Goal: Task Accomplishment & Management: Complete application form

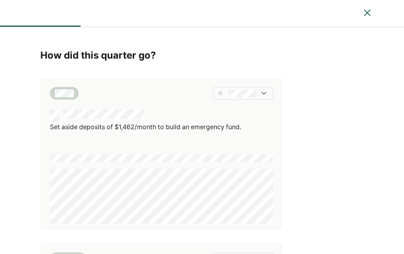
scroll to position [46, 0]
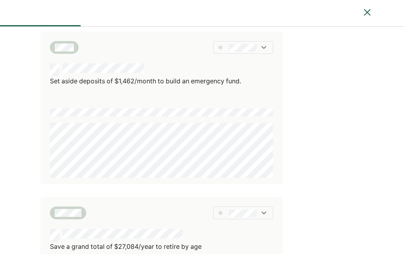
click at [258, 50] on div at bounding box center [243, 47] width 60 height 13
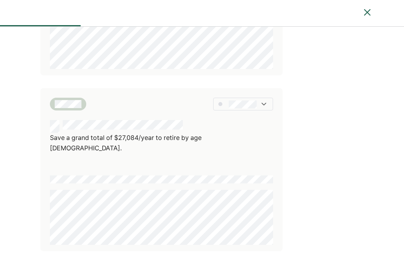
scroll to position [199, 0]
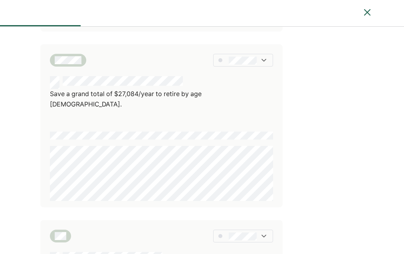
click at [184, 113] on div "Save a grand total of $27,084/year to retire by age [DEMOGRAPHIC_DATA]." at bounding box center [161, 125] width 242 height 163
click at [243, 66] on div at bounding box center [243, 60] width 60 height 13
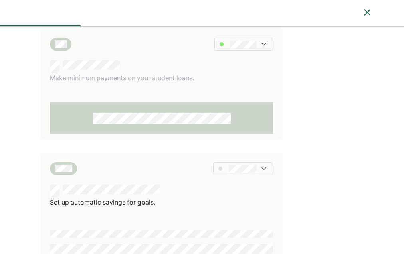
scroll to position [490, 0]
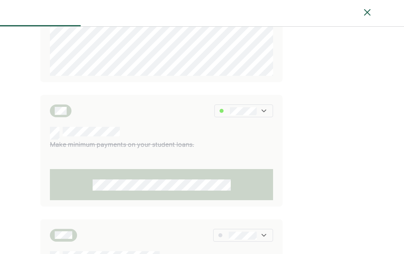
click at [259, 105] on div at bounding box center [244, 111] width 59 height 13
click at [260, 144] on div at bounding box center [249, 150] width 46 height 13
click at [256, 116] on div "Make minimum payments on your student loans." at bounding box center [161, 151] width 242 height 112
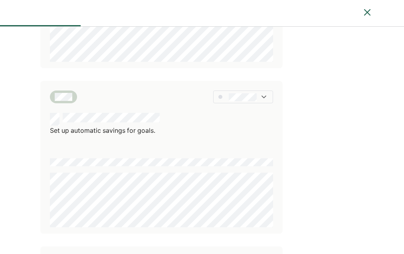
scroll to position [684, 0]
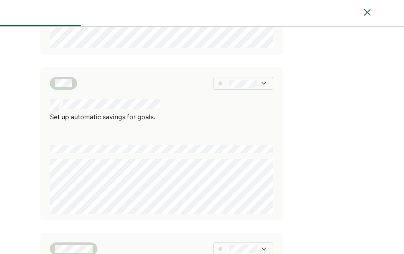
click at [322, 152] on div "How did this quarter go? Set aside deposits of $1,462/month to build an emergen…" at bounding box center [202, 54] width 404 height 1421
click at [237, 77] on div at bounding box center [243, 83] width 60 height 13
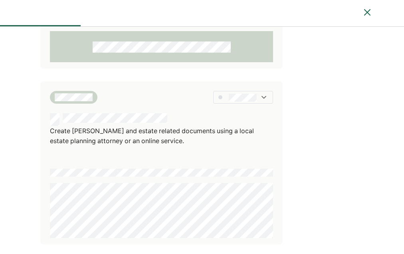
scroll to position [837, 0]
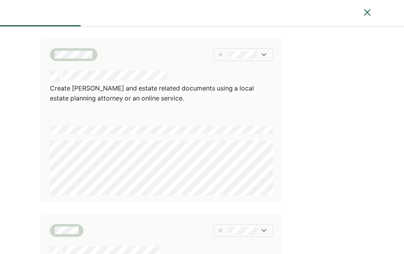
click at [227, 48] on div at bounding box center [243, 54] width 60 height 13
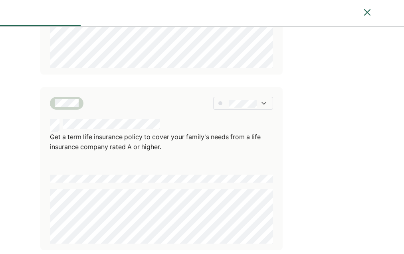
scroll to position [965, 0]
click at [278, 155] on div "Get a term life insurance policy to cover your family's needs from a life insur…" at bounding box center [161, 168] width 242 height 163
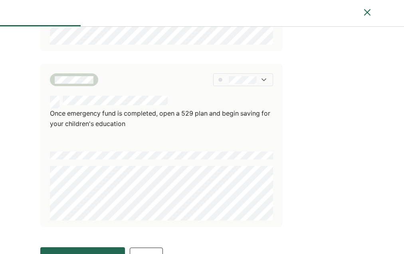
scroll to position [1171, 0]
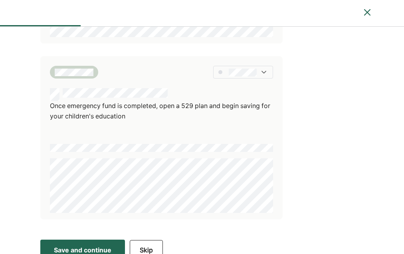
click at [101, 246] on div "Save and continue" at bounding box center [83, 251] width 58 height 10
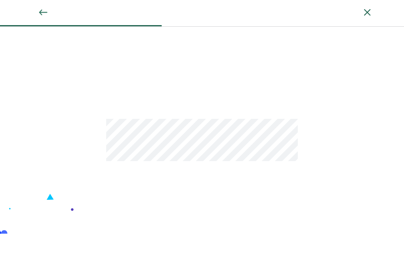
scroll to position [0, 0]
